Goal: Information Seeking & Learning: Learn about a topic

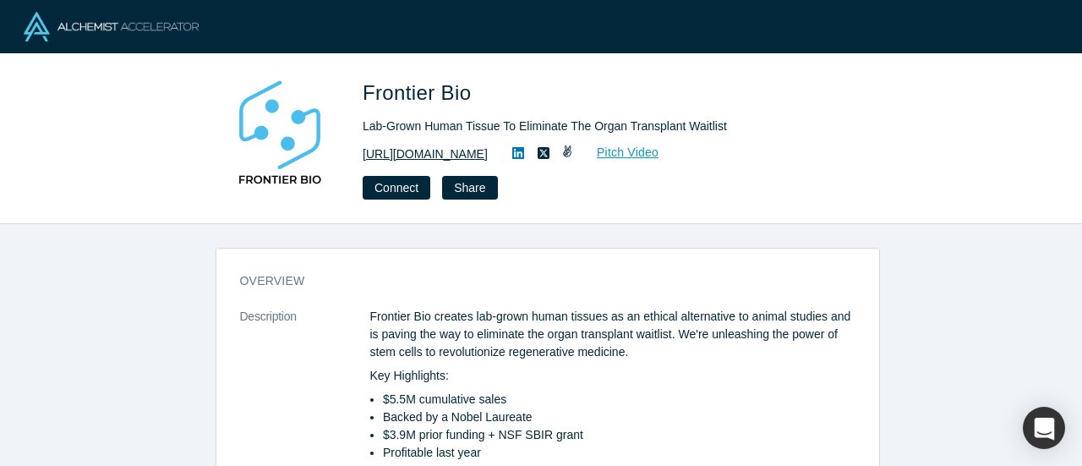
click at [449, 155] on link "[URL][DOMAIN_NAME]" at bounding box center [425, 154] width 125 height 18
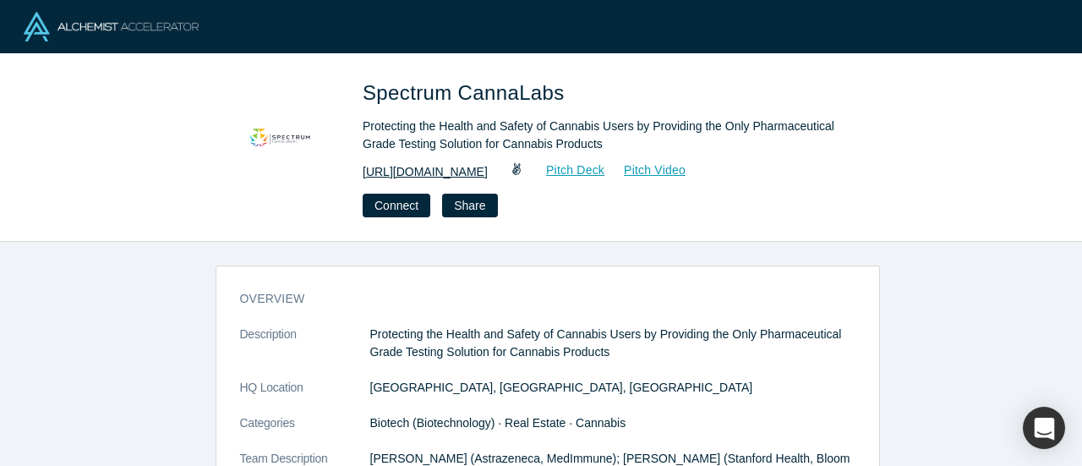
click at [470, 173] on link "[URL][DOMAIN_NAME]" at bounding box center [425, 172] width 125 height 18
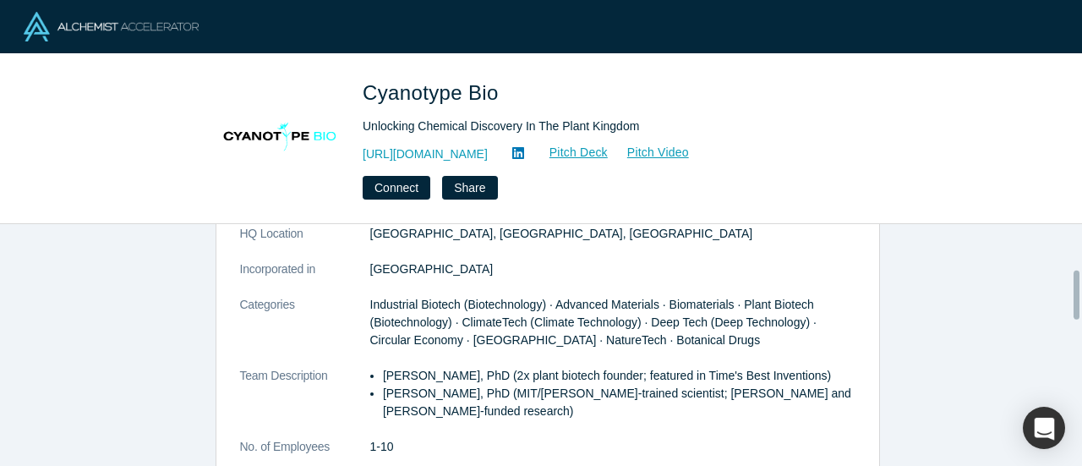
scroll to position [225, 0]
